Goal: Check status: Check status

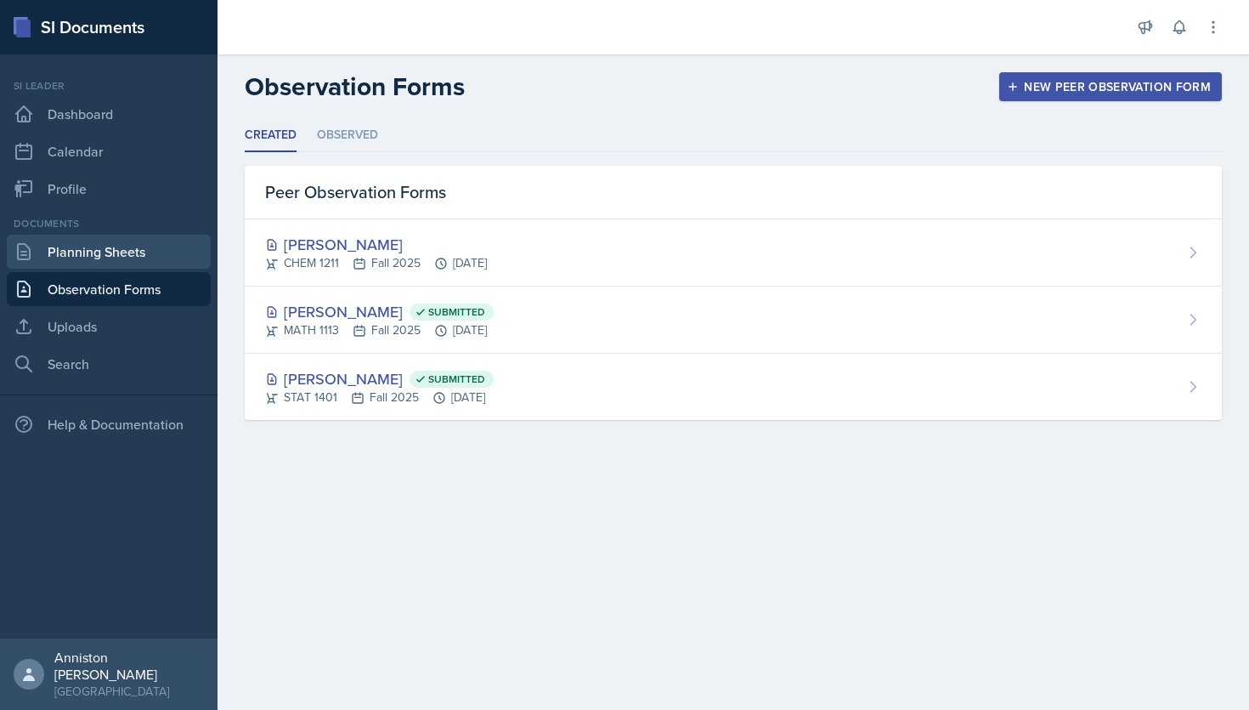
click at [127, 239] on link "Planning Sheets" at bounding box center [109, 252] width 204 height 34
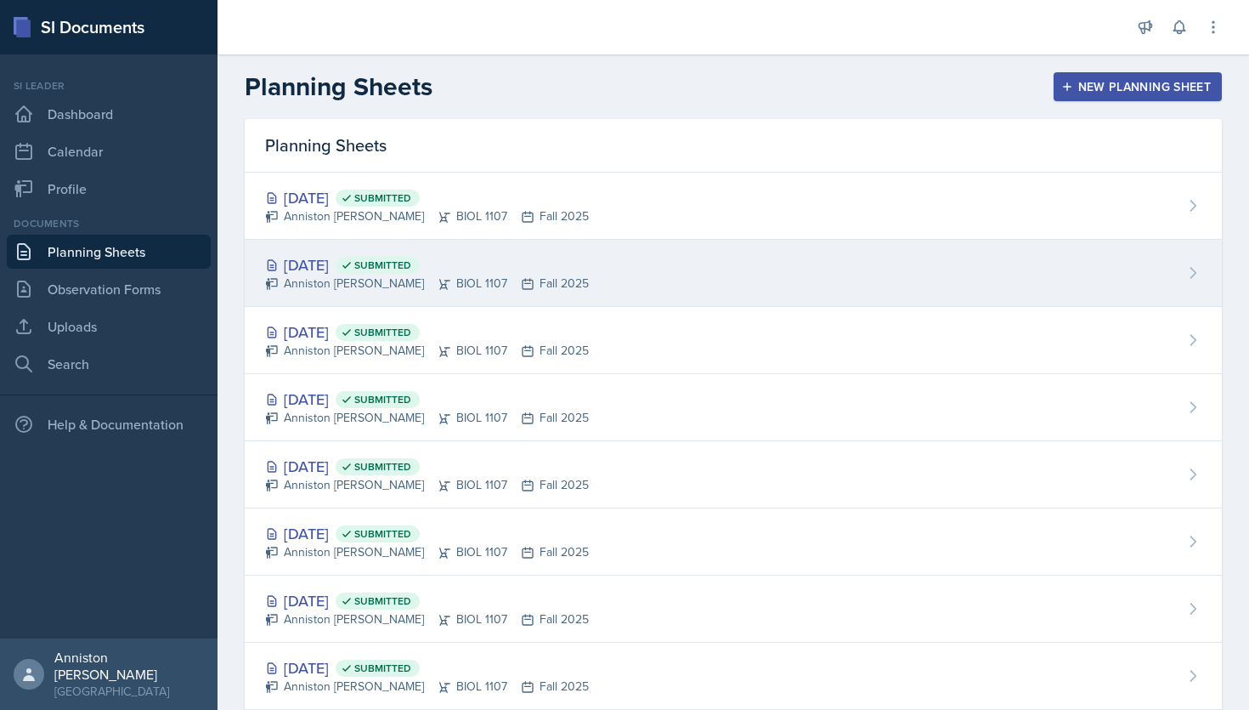
click at [601, 273] on div "[DATE] Submitted Anniston [PERSON_NAME] BIOL 1107 Fall 2025" at bounding box center [733, 273] width 977 height 67
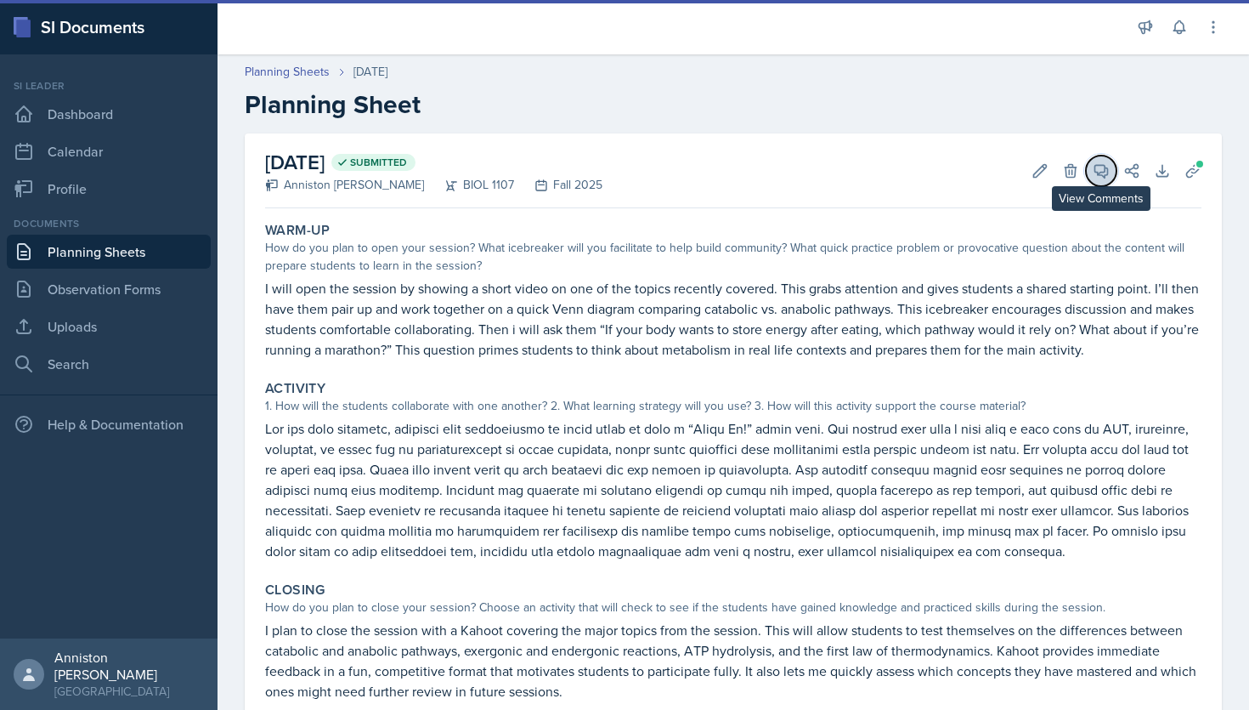
click at [1106, 172] on icon at bounding box center [1101, 170] width 17 height 17
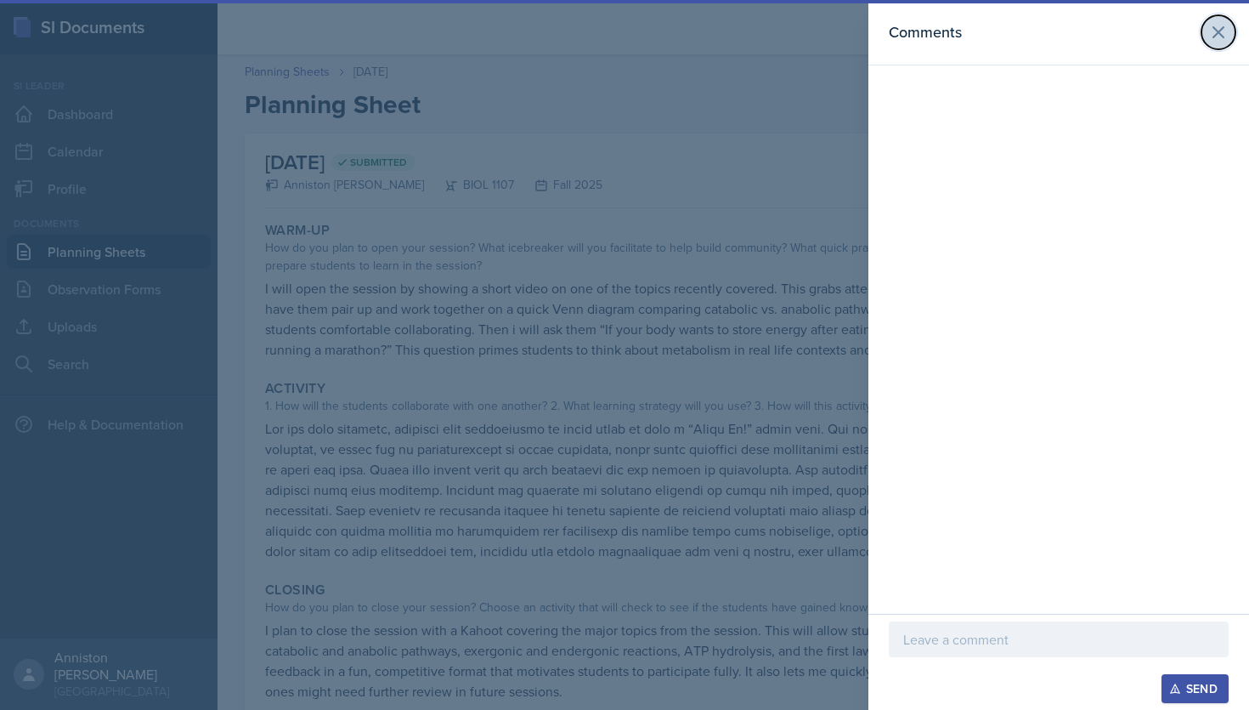
click at [1215, 35] on icon at bounding box center [1218, 32] width 10 height 10
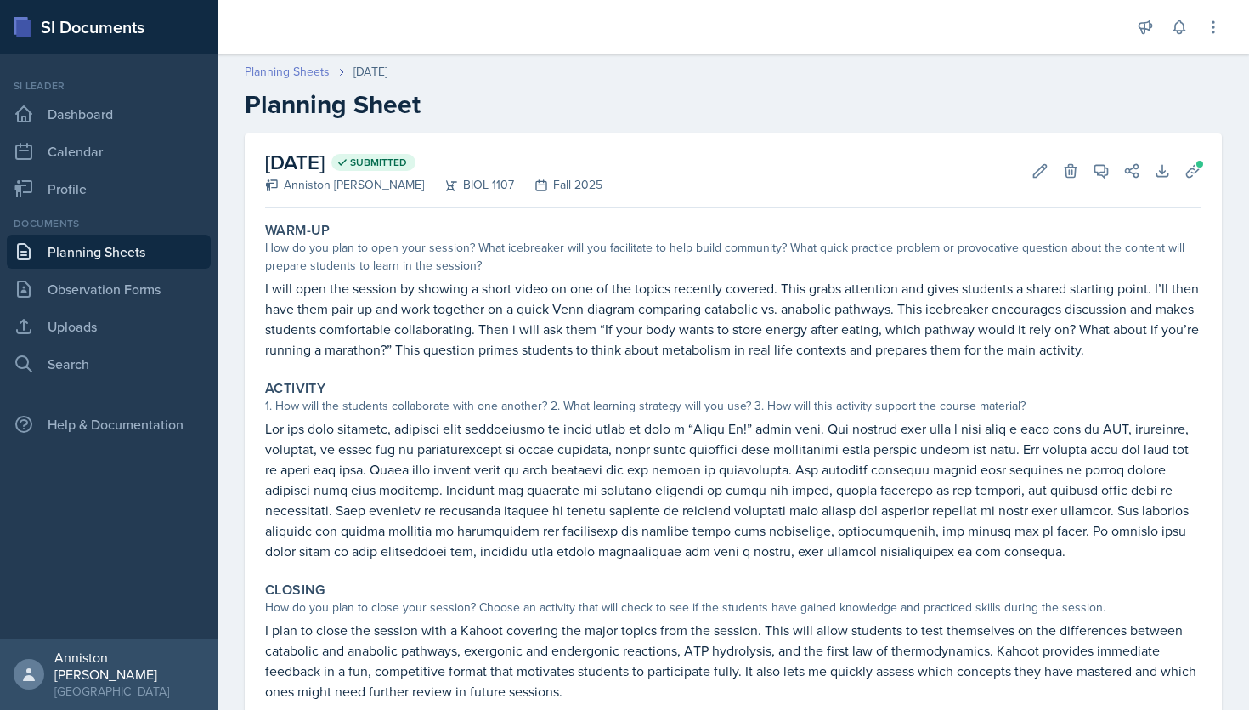
click at [303, 68] on link "Planning Sheets" at bounding box center [287, 72] width 85 height 18
